Goal: Find specific page/section: Find specific page/section

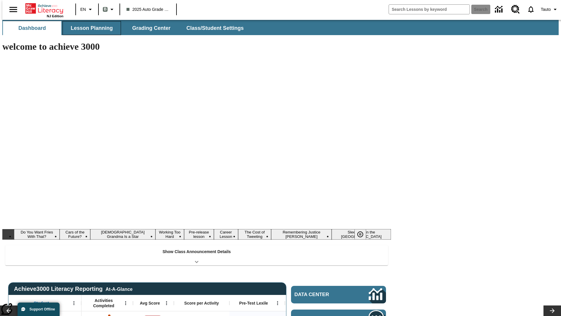
click at [89, 28] on button "Lesson Planning" at bounding box center [92, 28] width 58 height 14
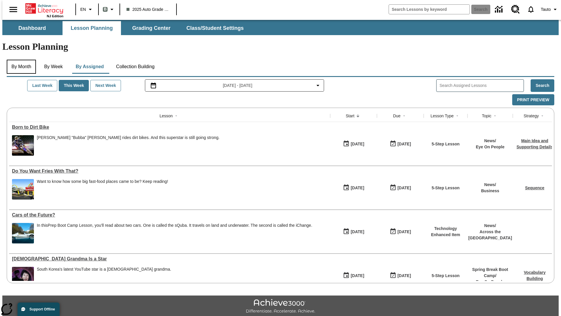
click at [20, 60] on button "By Month" at bounding box center [21, 67] width 29 height 14
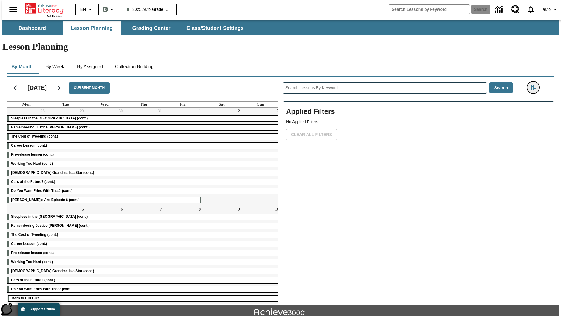
click at [535, 85] on icon "Filters Side menu" at bounding box center [533, 87] width 5 height 5
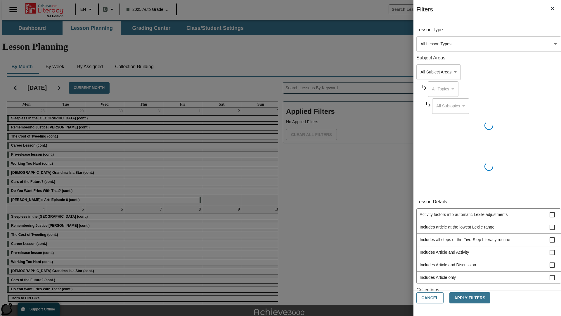
click at [421, 208] on body "Skip to main content NJ Edition EN B 2025 Auto Grade 1 B Search 0 Tauto Dashboa…" at bounding box center [280, 181] width 556 height 322
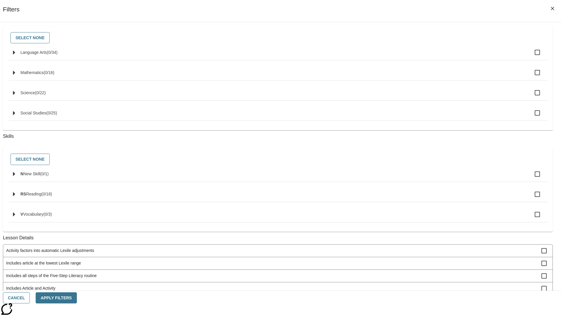
scroll to position [243, 0]
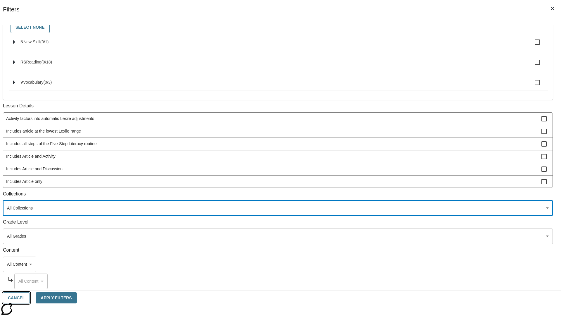
click at [30, 297] on button "Cancel" at bounding box center [16, 297] width 27 height 11
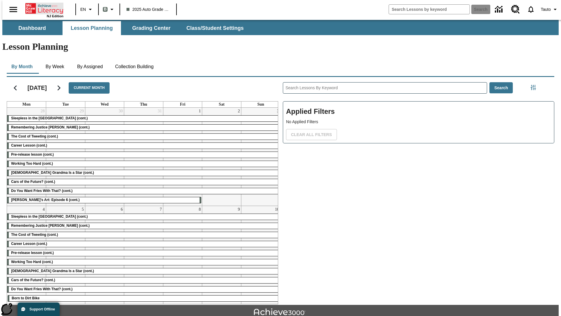
click at [42, 8] on icon "Home" at bounding box center [44, 9] width 39 height 12
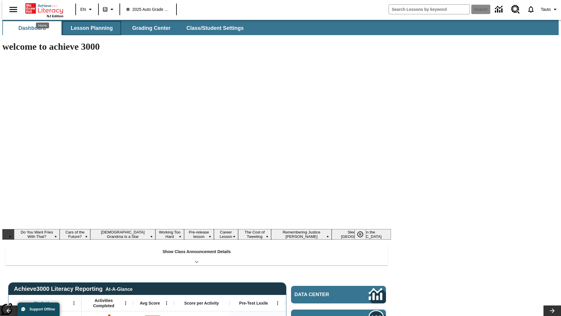
click at [89, 28] on button "Lesson Planning" at bounding box center [92, 28] width 58 height 14
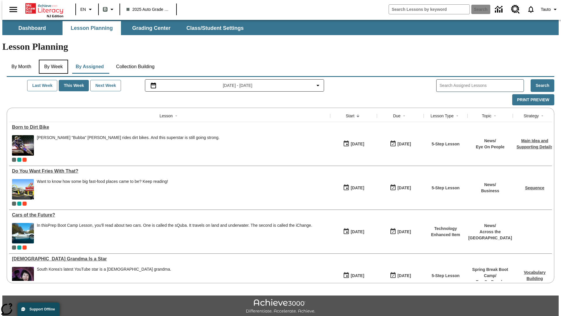
click at [52, 60] on button "By Week" at bounding box center [53, 67] width 29 height 14
